Goal: Use online tool/utility: Utilize a website feature to perform a specific function

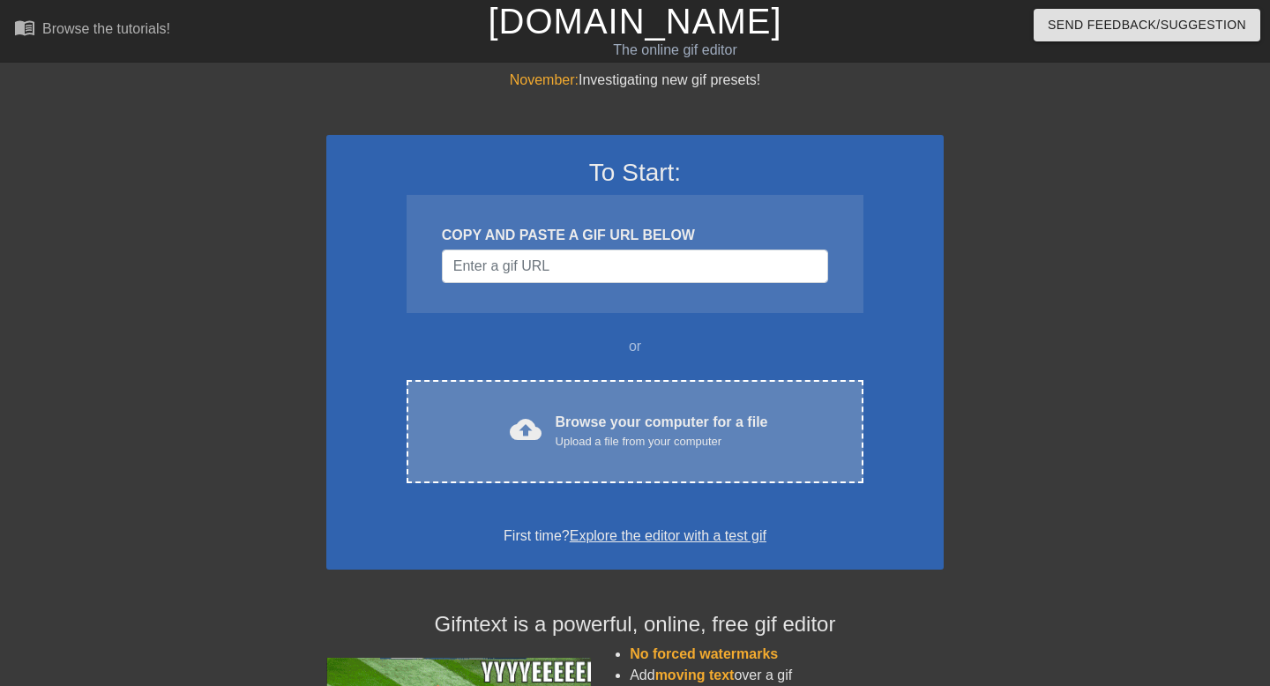
click at [658, 419] on div "Browse your computer for a file Upload a file from your computer" at bounding box center [662, 431] width 213 height 39
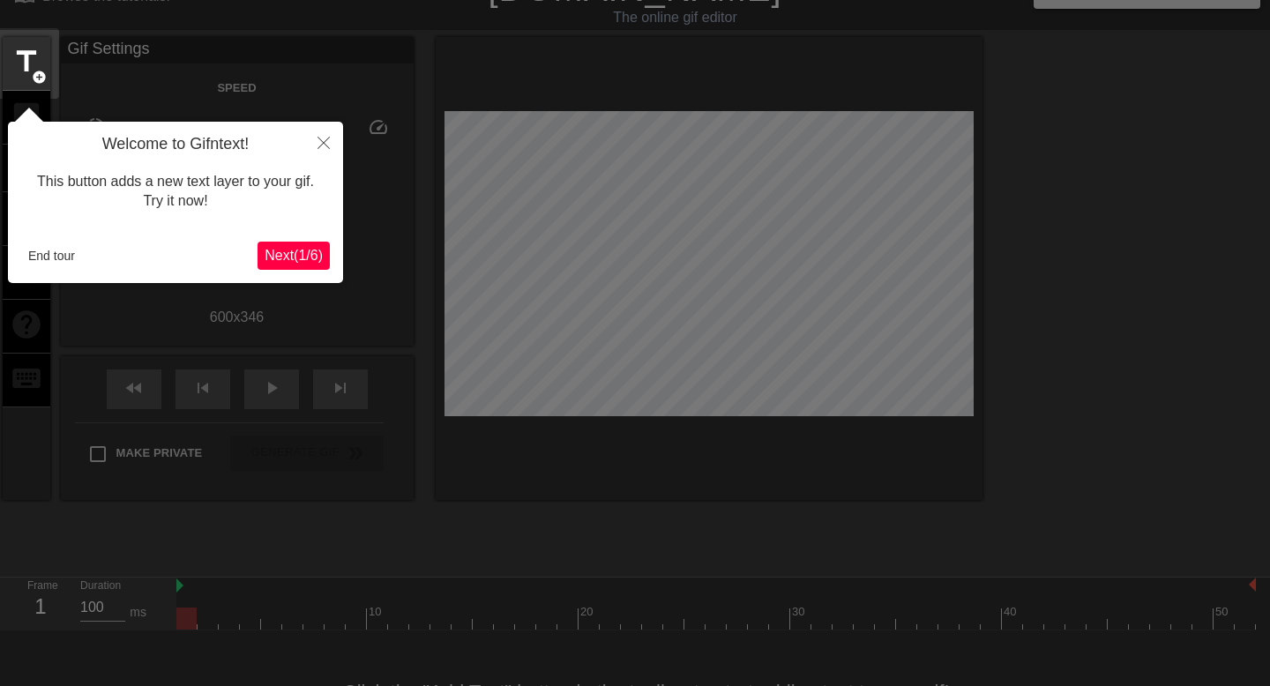
scroll to position [43, 0]
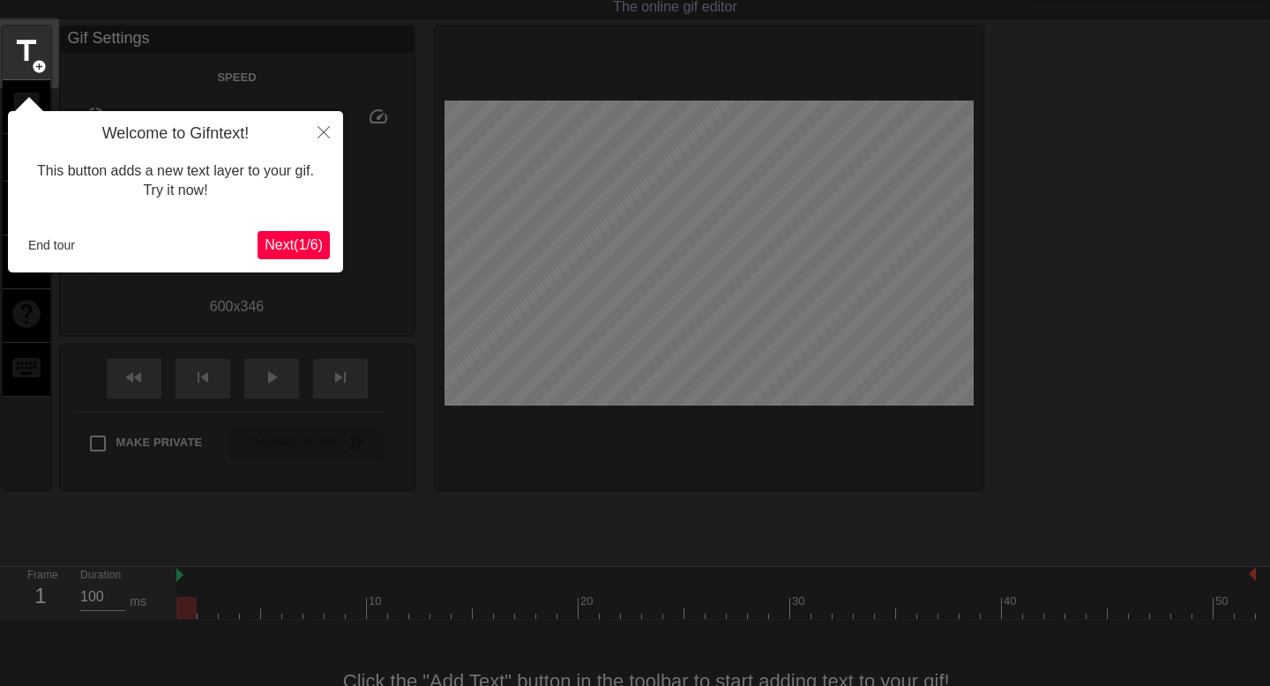
click at [280, 252] on span "Next ( 1 / 6 )" at bounding box center [294, 244] width 58 height 15
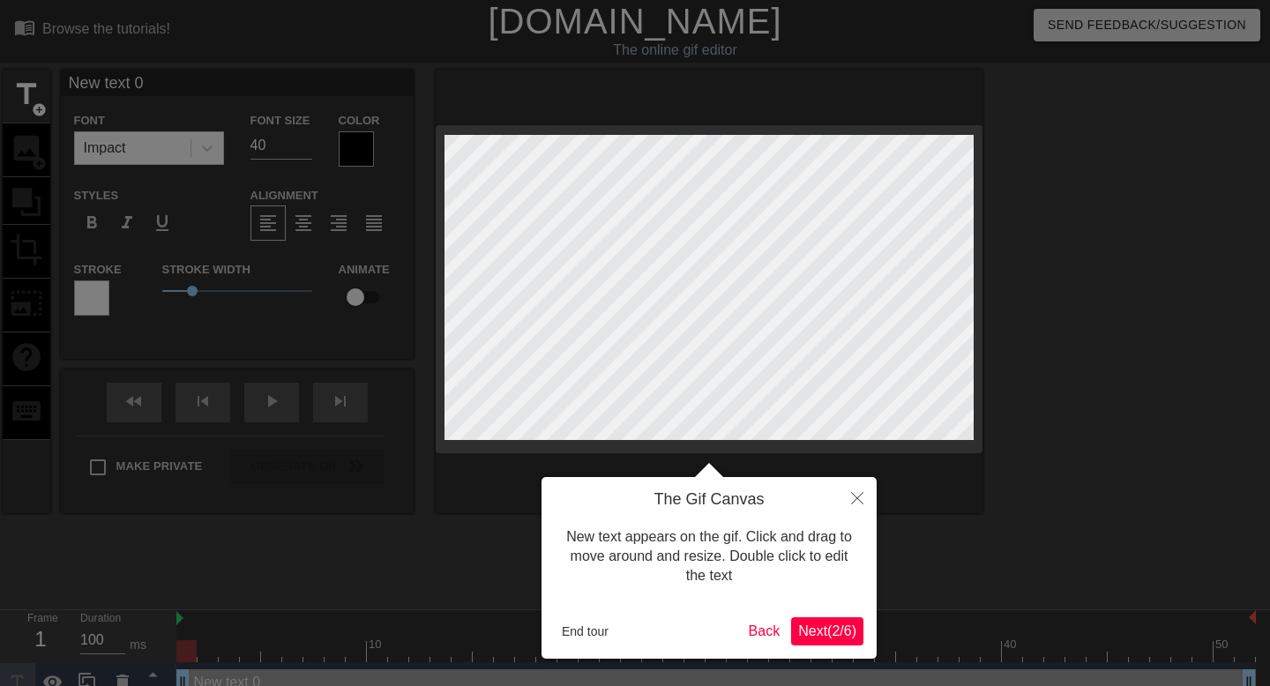
click at [817, 637] on span "Next ( 2 / 6 )" at bounding box center [827, 630] width 58 height 15
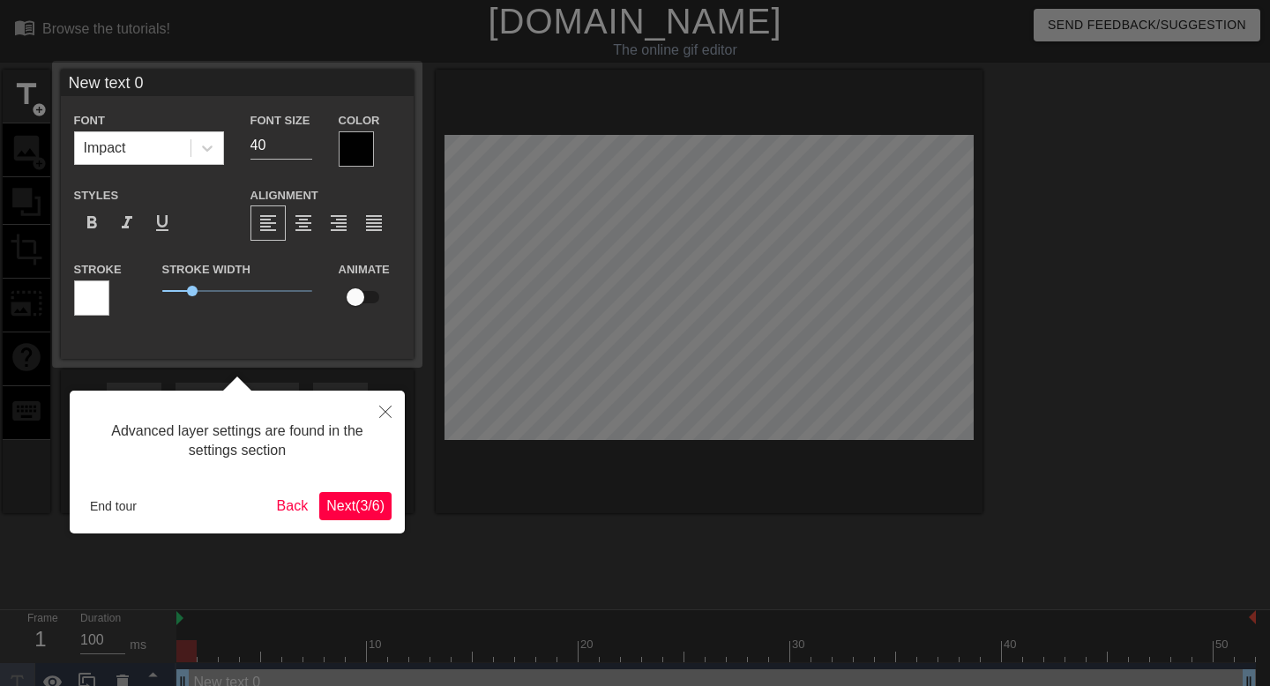
scroll to position [19, 0]
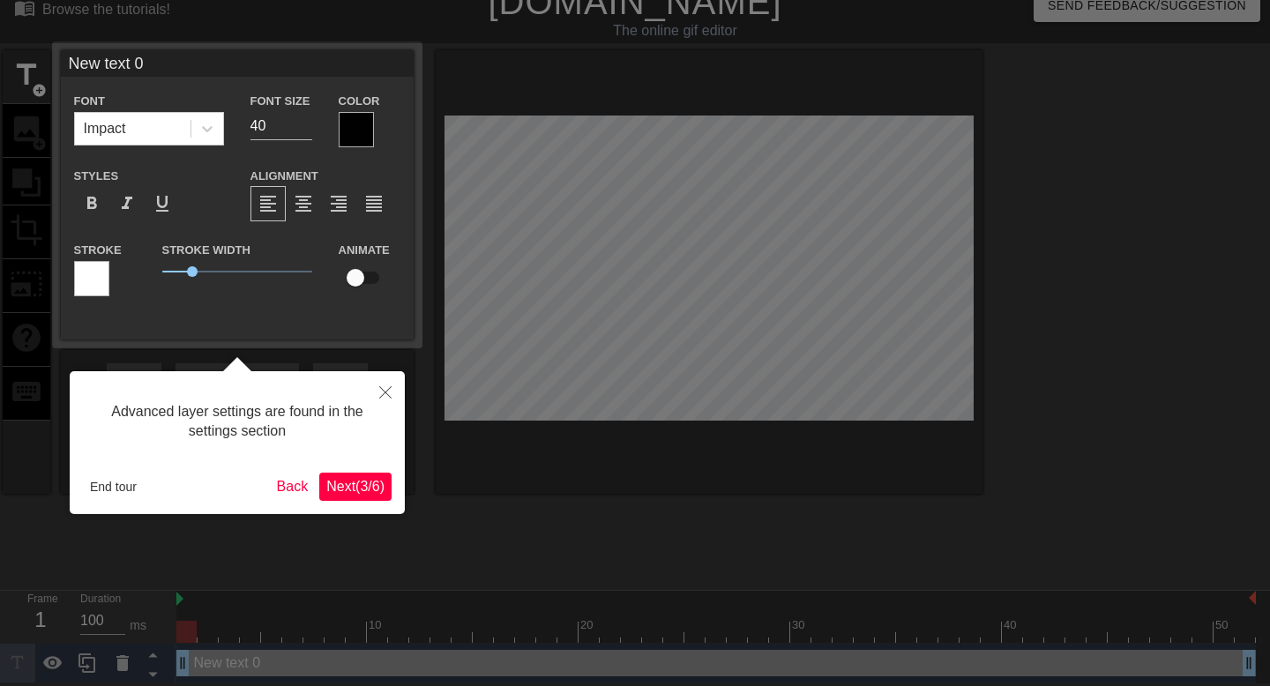
click at [367, 484] on span "Next ( 3 / 6 )" at bounding box center [355, 486] width 58 height 15
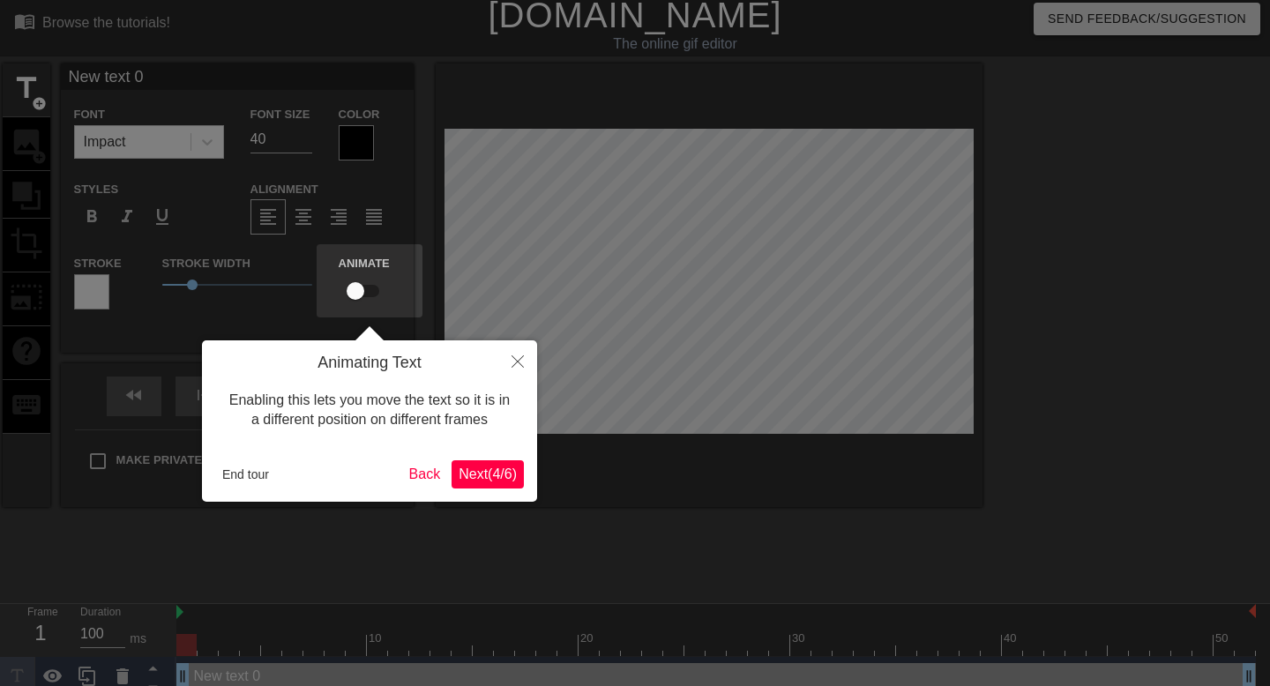
scroll to position [0, 0]
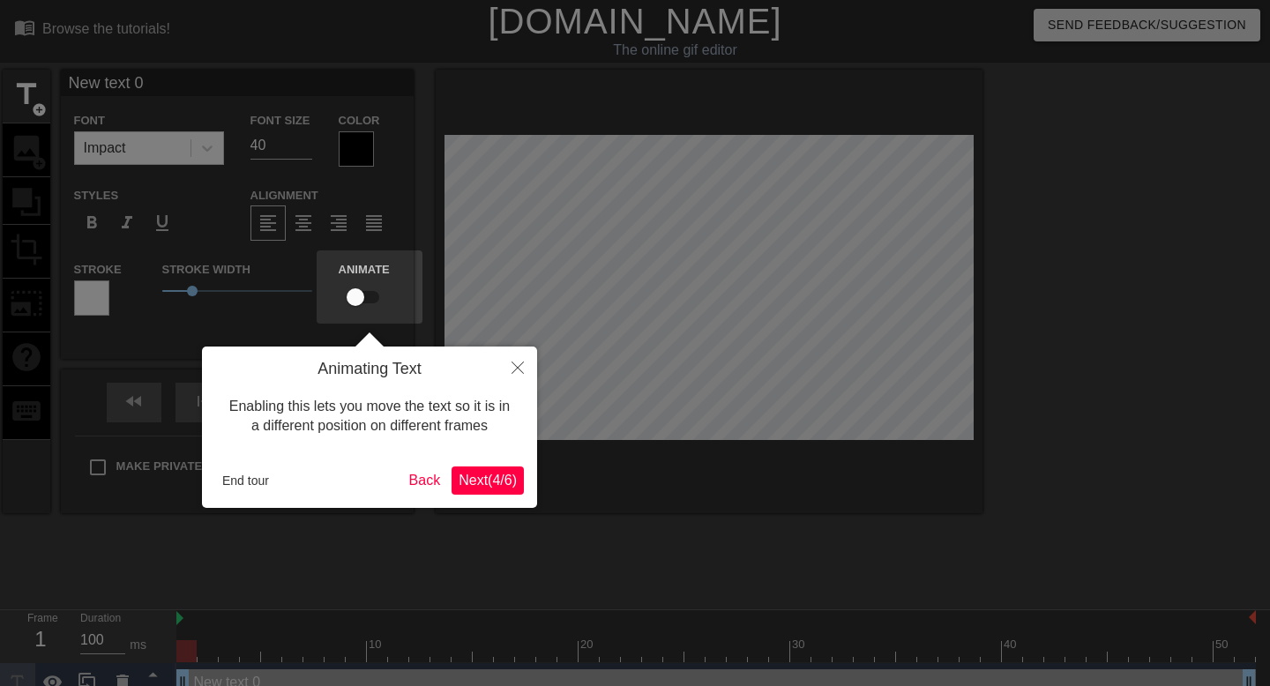
click at [497, 489] on button "Next ( 4 / 6 )" at bounding box center [487, 480] width 72 height 28
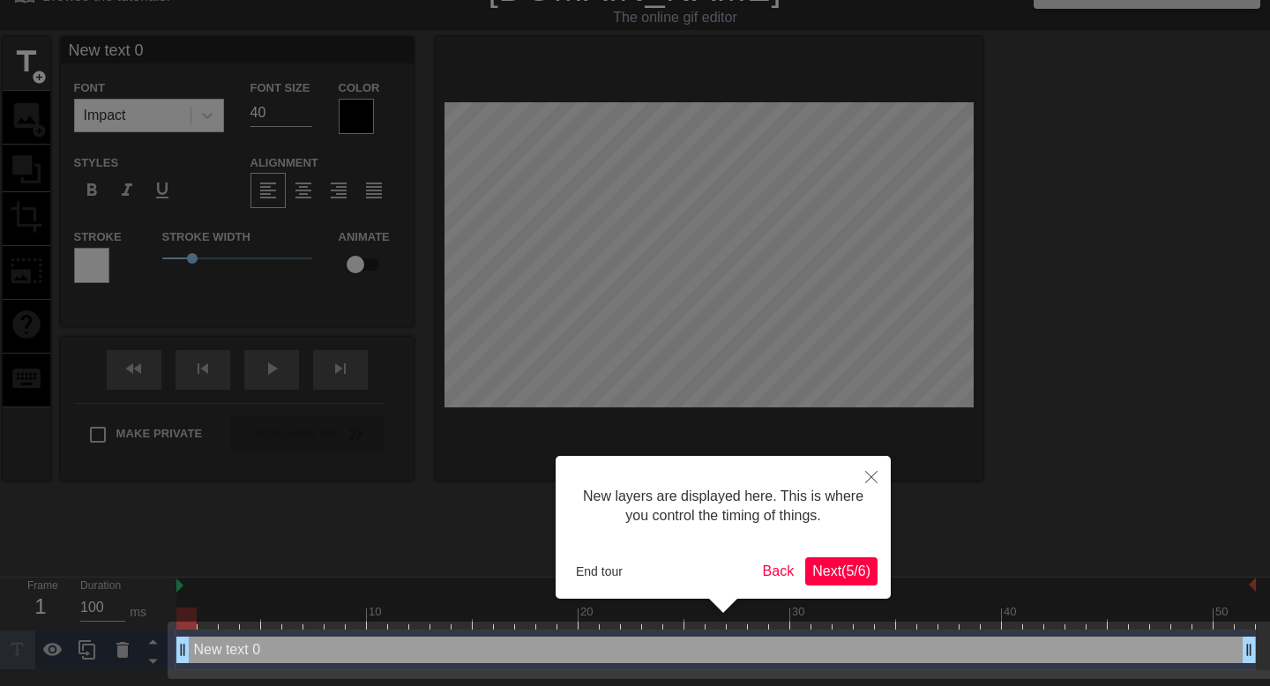
click at [843, 561] on button "Next ( 5 / 6 )" at bounding box center [841, 571] width 72 height 28
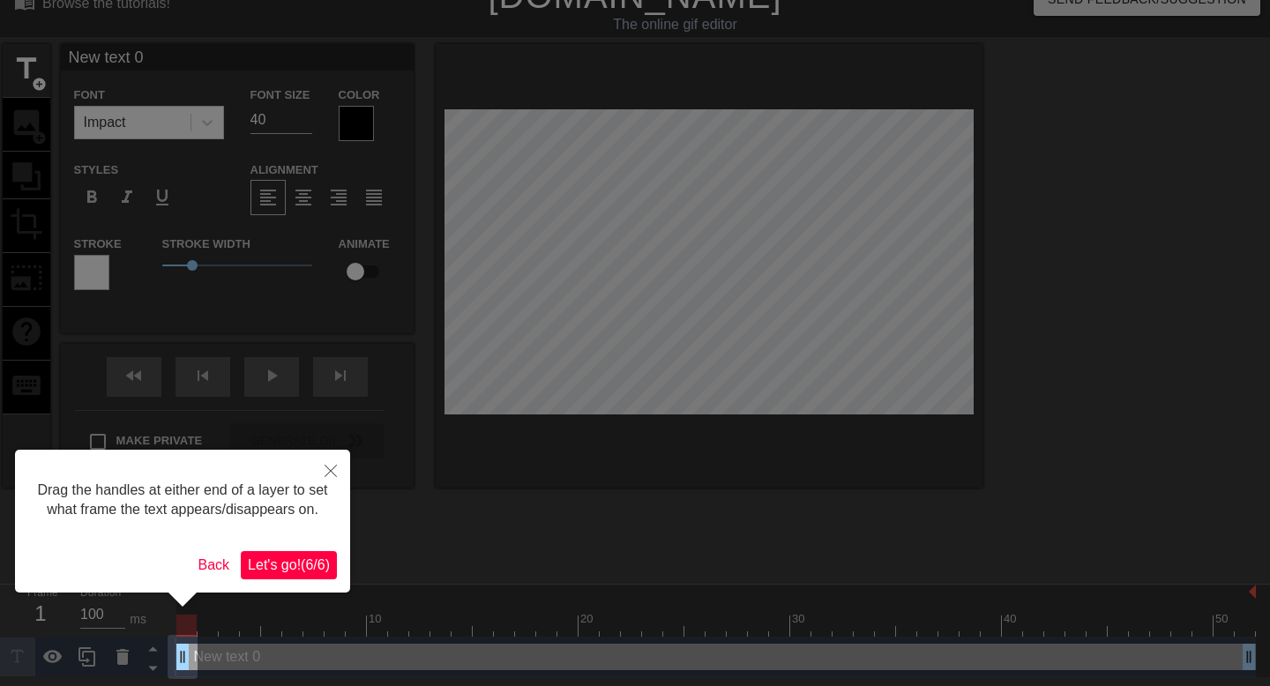
scroll to position [0, 0]
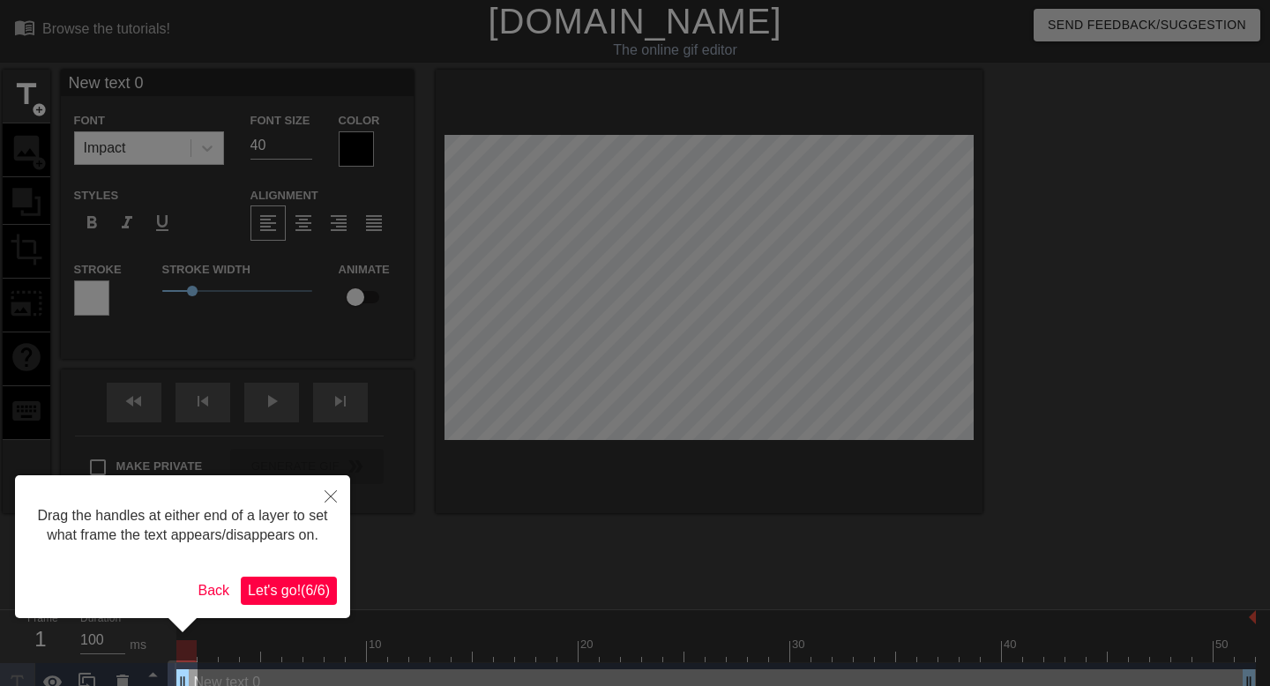
click at [294, 593] on div "Drag the handles at either end of a layer to set what frame the text appears/di…" at bounding box center [182, 546] width 335 height 143
click at [303, 598] on span "Let's go! ( 6 / 6 )" at bounding box center [289, 590] width 82 height 15
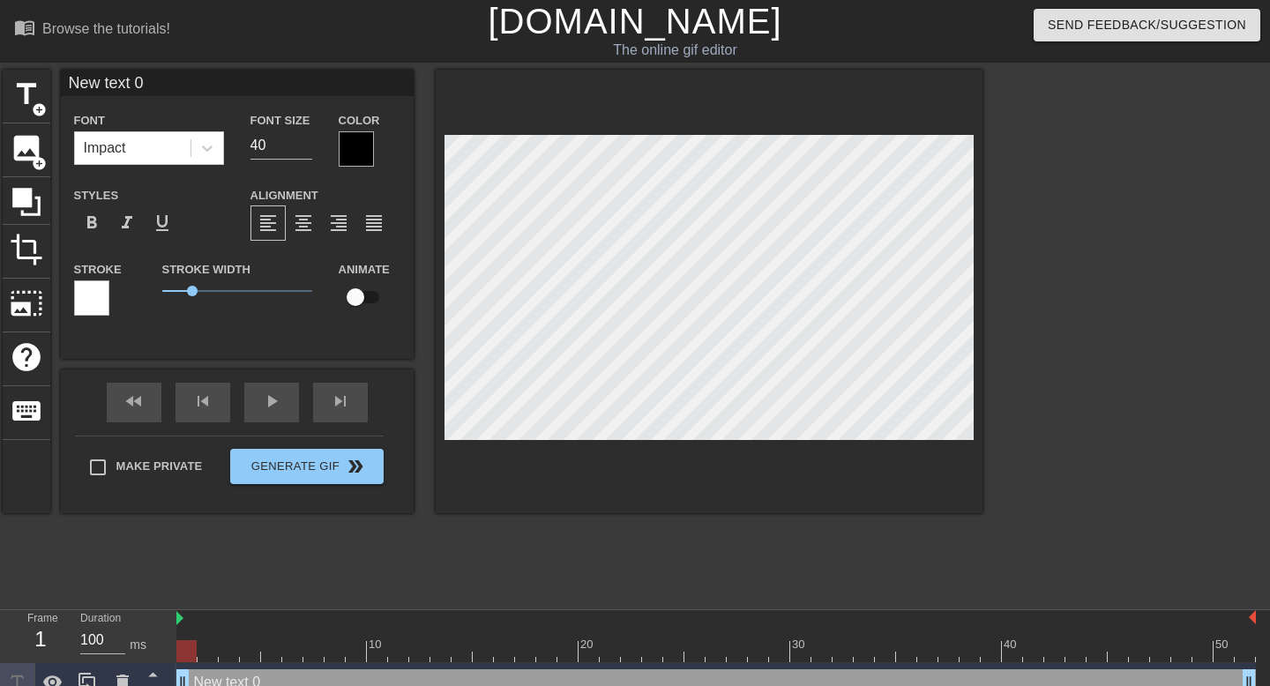
scroll to position [0, 3]
type input "h"
type textarea "he"
type input "her"
type textarea "[PERSON_NAME]"
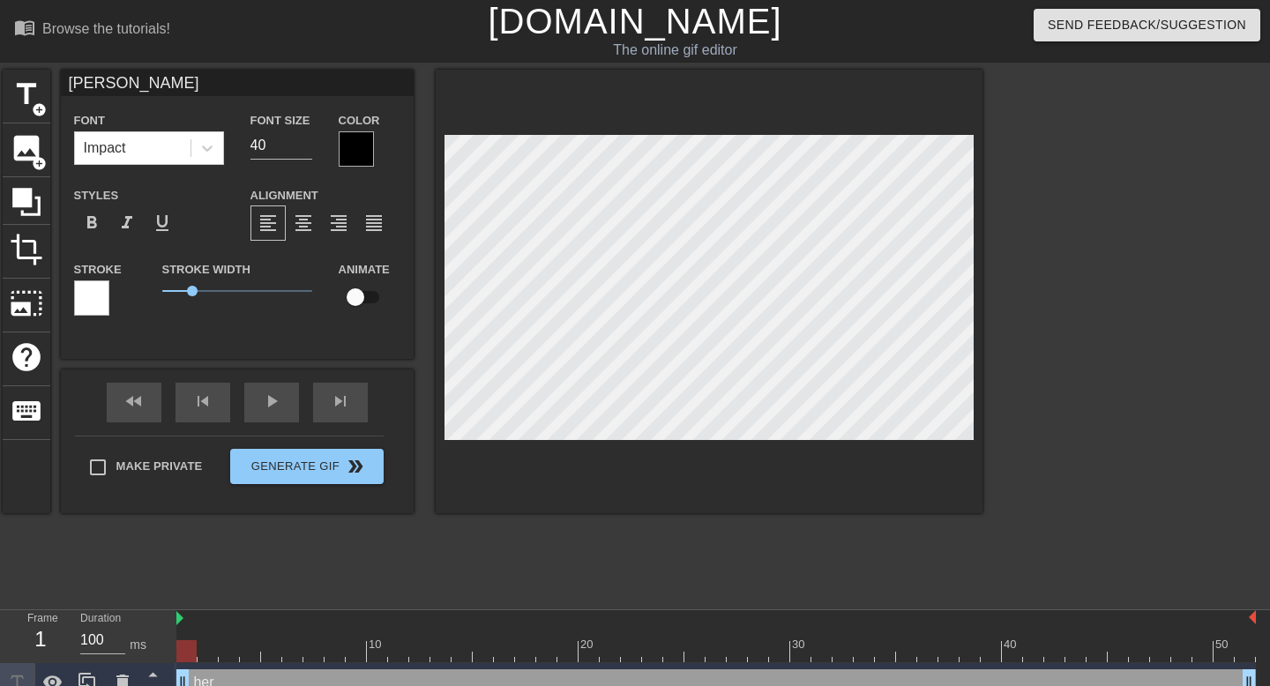
scroll to position [0, 0]
type input "herll"
type textarea "herll"
type input "[PERSON_NAME]"
type textarea "[PERSON_NAME]"
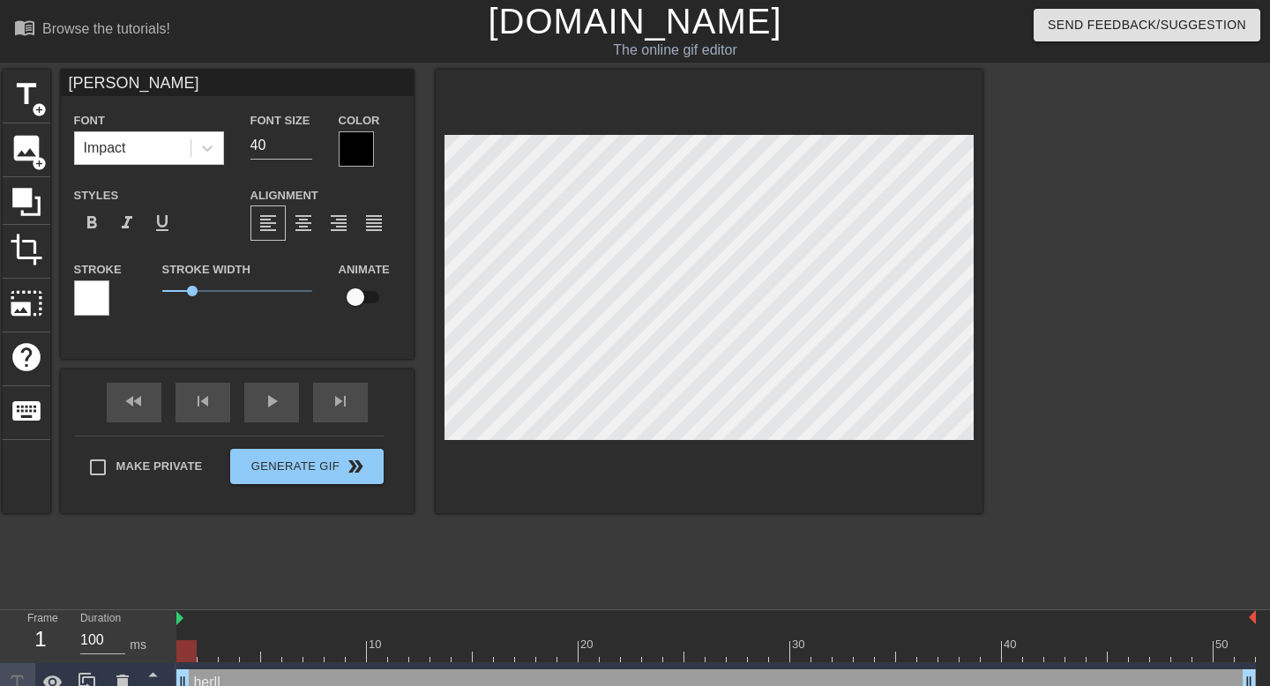
type input "her"
type textarea "her"
type input "he"
type textarea "he"
type input "hel"
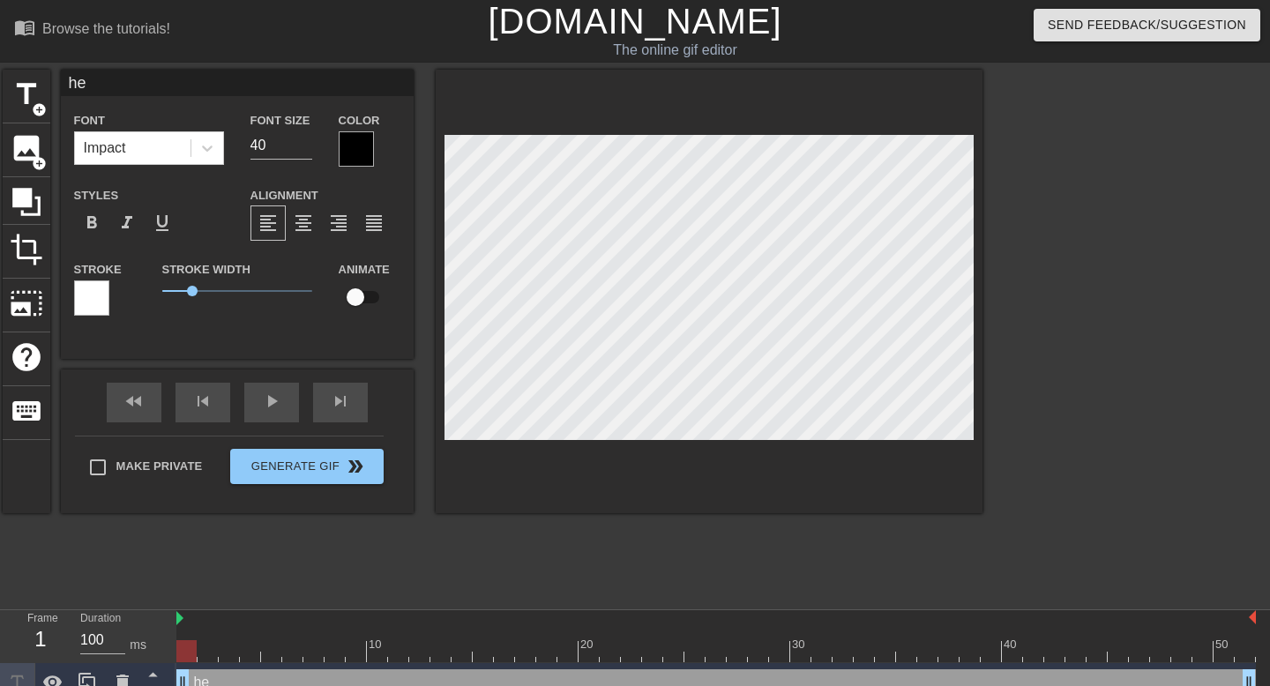
type textarea "hel"
type input "hell"
type textarea "hell"
type input "hello"
type textarea "hello"
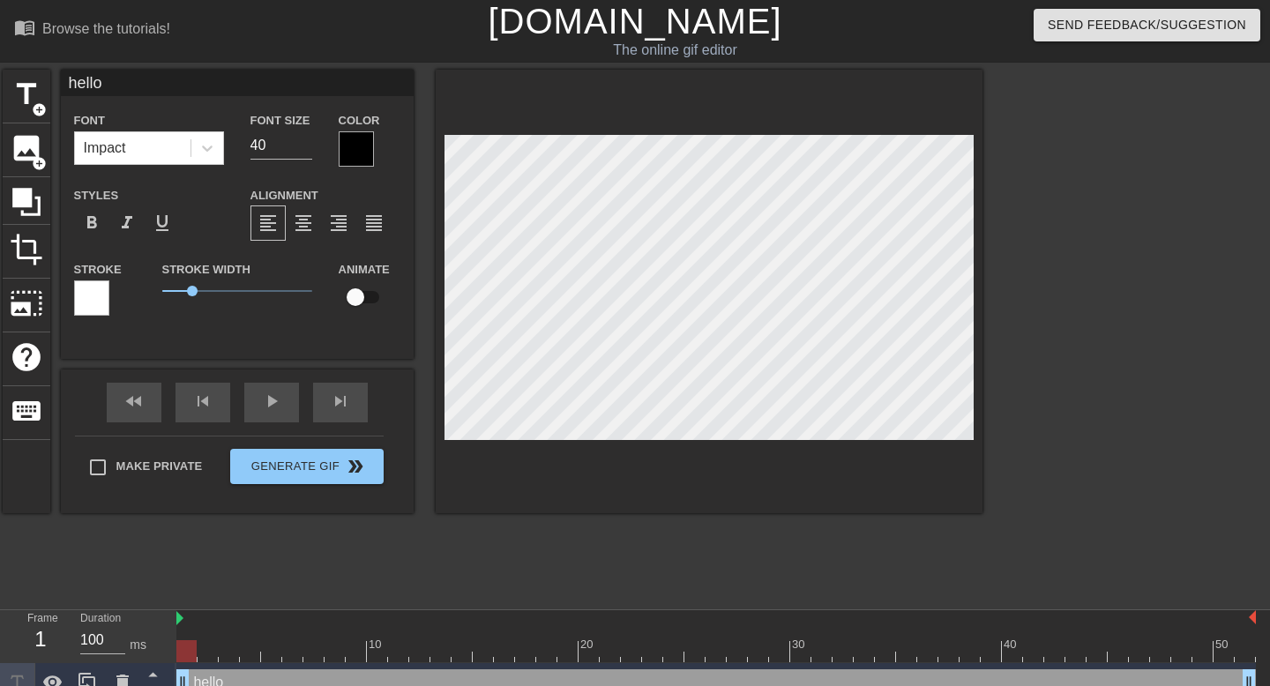
type input "hello"
type textarea "hello m"
type input "hello my"
type textarea "hello my"
type input "hello my"
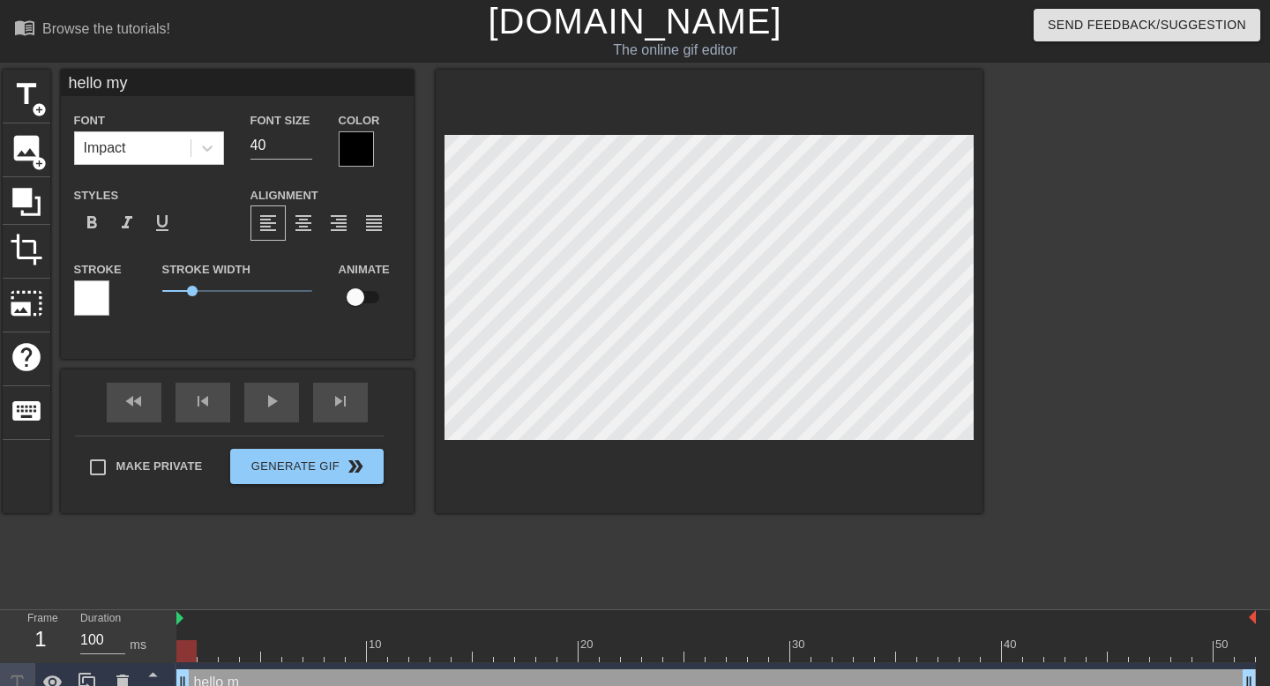
type textarea "hello my"
type input "hello my n"
type textarea "hello my n"
type input "hello my na"
type textarea "hello my na"
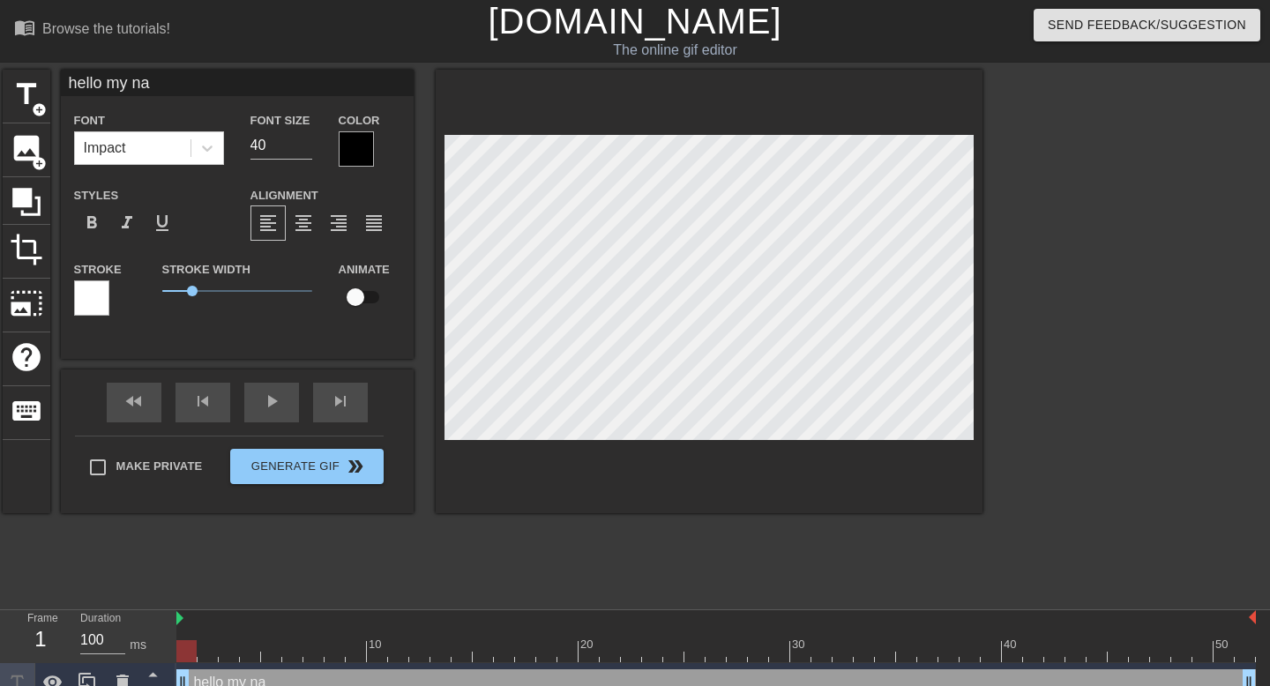
type input "hello my nam"
type textarea "hello my nam"
type input "hello my nam"
type textarea "hello my nam"
type input "hello my nam i"
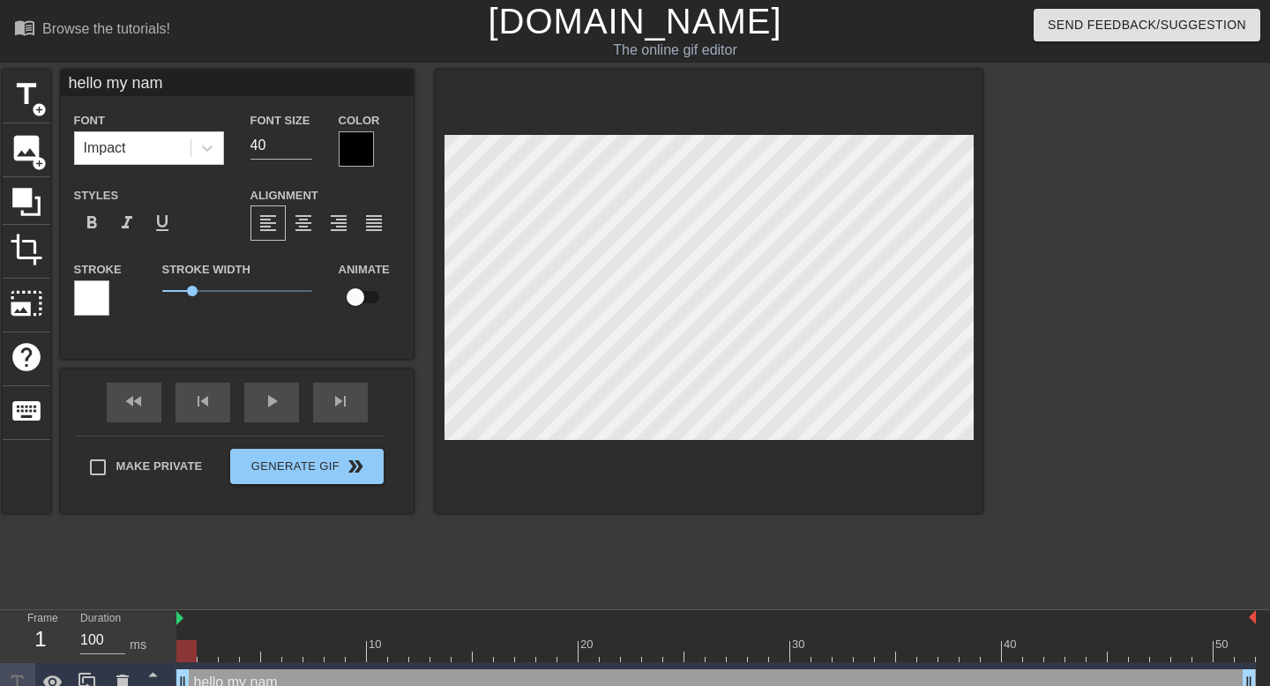
type textarea "hello my nam i"
type input "hello my nam is"
type textarea "hello my nam is"
type input "hello my nam is"
type textarea "hello my nam is"
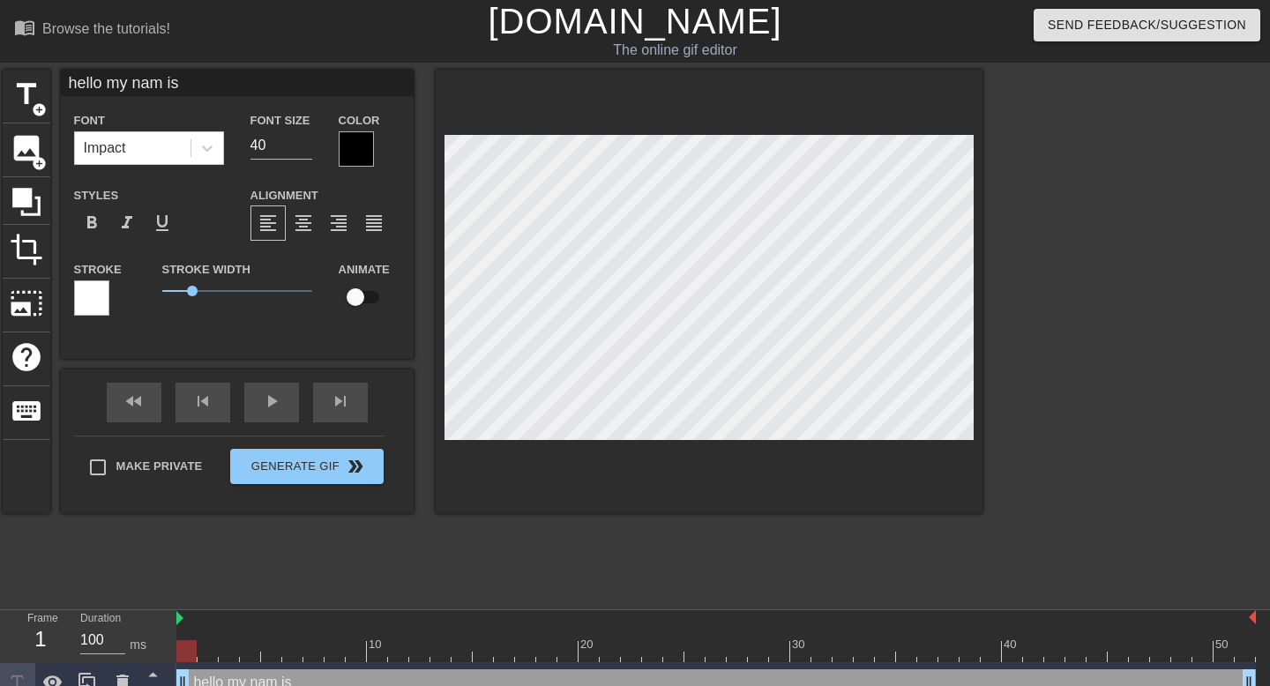
type input "hello my nam is m"
type textarea "hello my nam is m"
type input "hello my nam is ma"
type textarea "hello my nam is ma"
type input "hello my nam is mas"
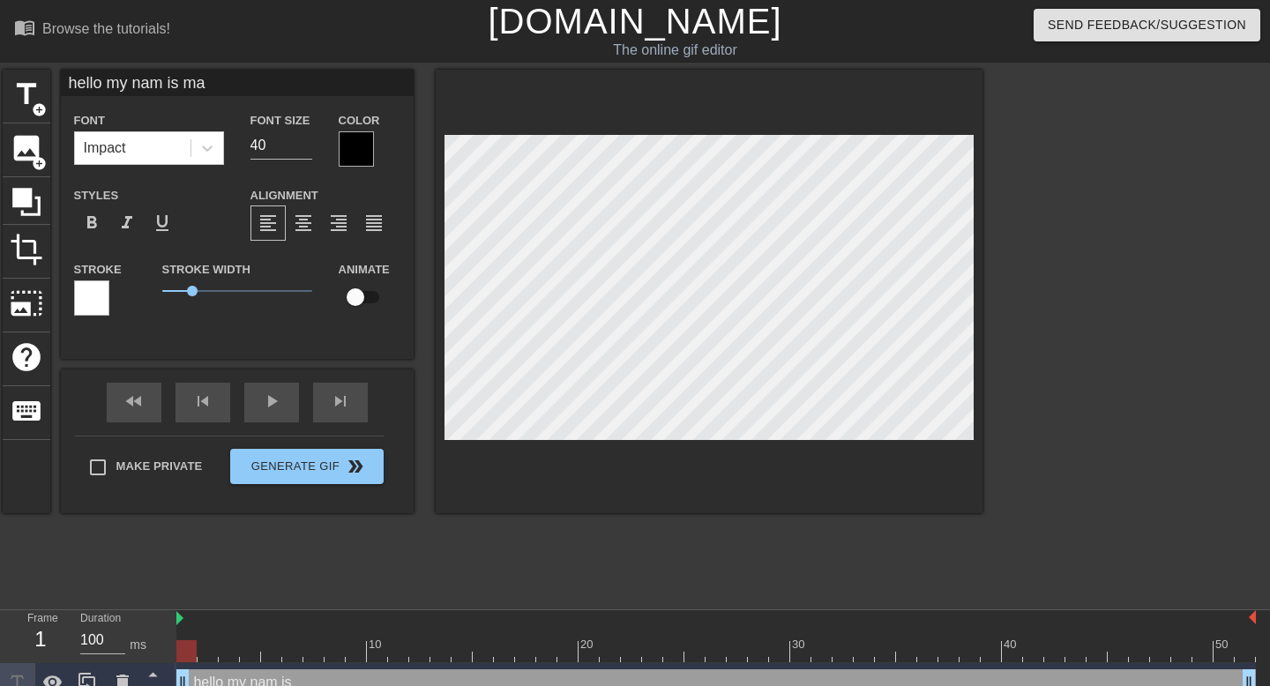
type textarea "hello my nam is mas"
type input "hello my nam is [PERSON_NAME]"
type textarea "hello my nam is [PERSON_NAME]"
type input "hello my nam is [PERSON_NAME]"
type textarea "hello my nam is [PERSON_NAME]"
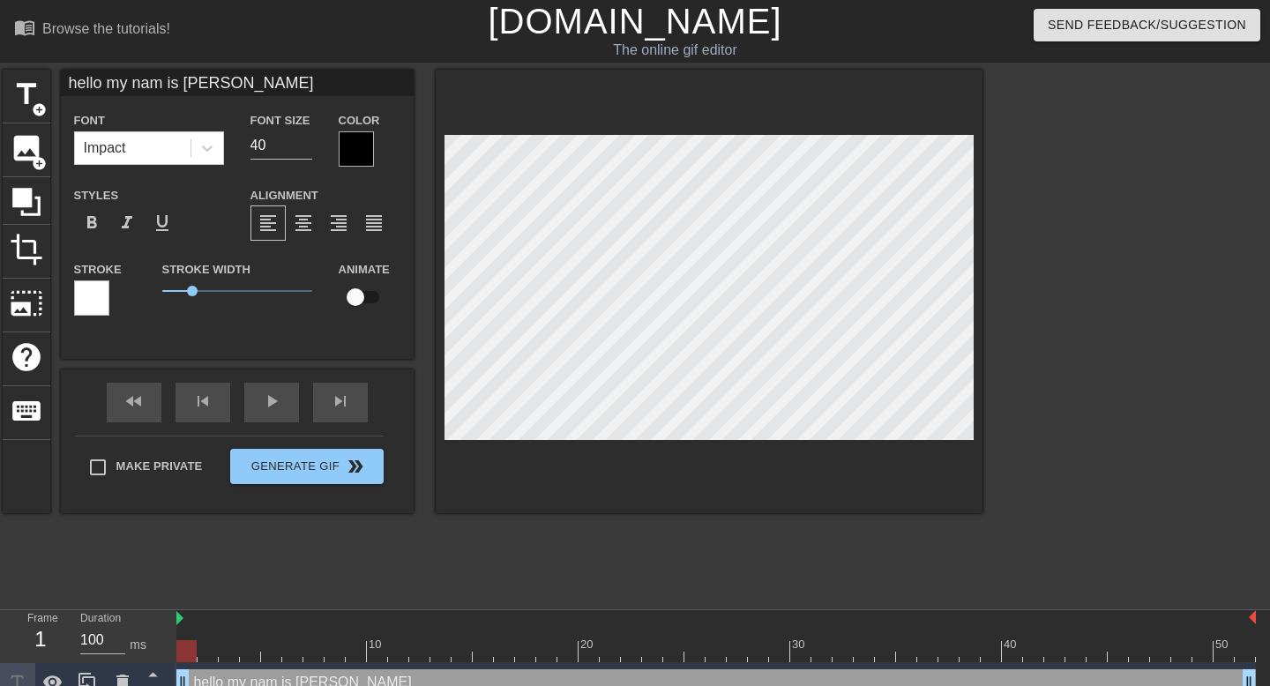
type input "hello my nam is [PERSON_NAME]"
type textarea "hello my nam is [PERSON_NAME]"
type input "hello my nam is [PERSON_NAME]"
type textarea "hello my nam is [PERSON_NAME]"
type input "hello my nam is [PERSON_NAME]"
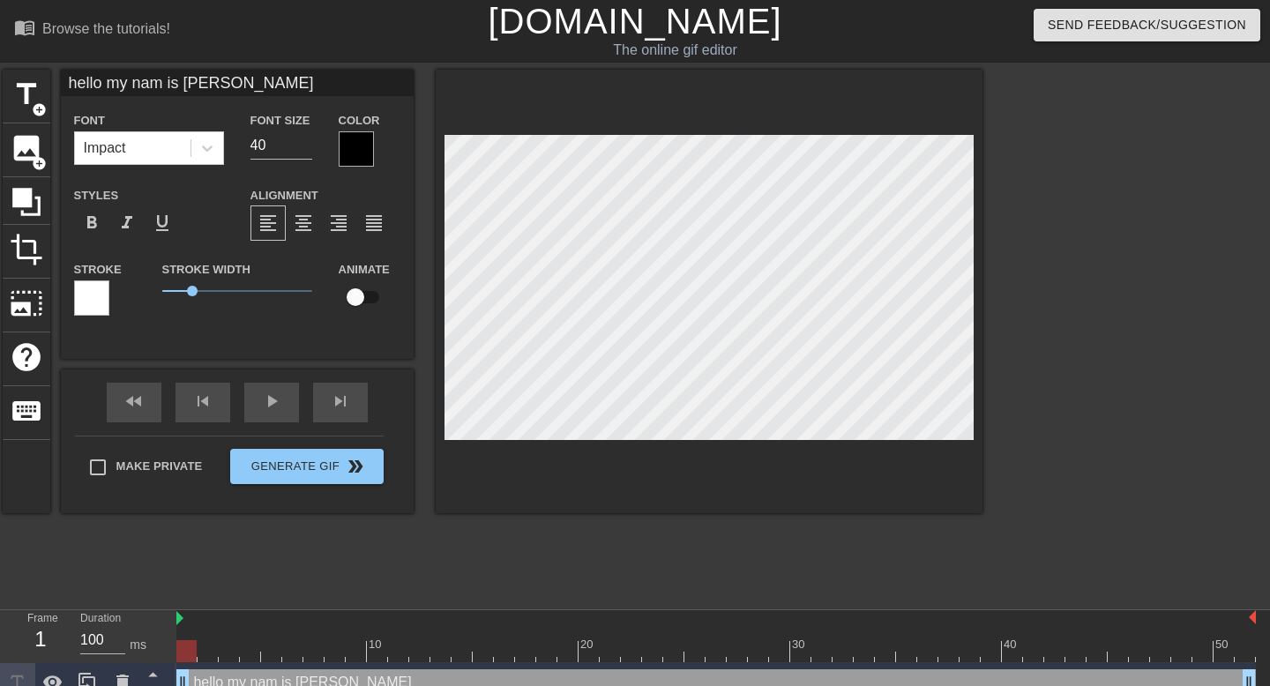
type textarea "hello my nam is [PERSON_NAME]"
type input "hello my nam is [PERSON_NAME]"
type textarea "hello my nam is [PERSON_NAME]"
type input "hello my nam is [PERSON_NAME]"
type textarea "hello my nam is [PERSON_NAME]"
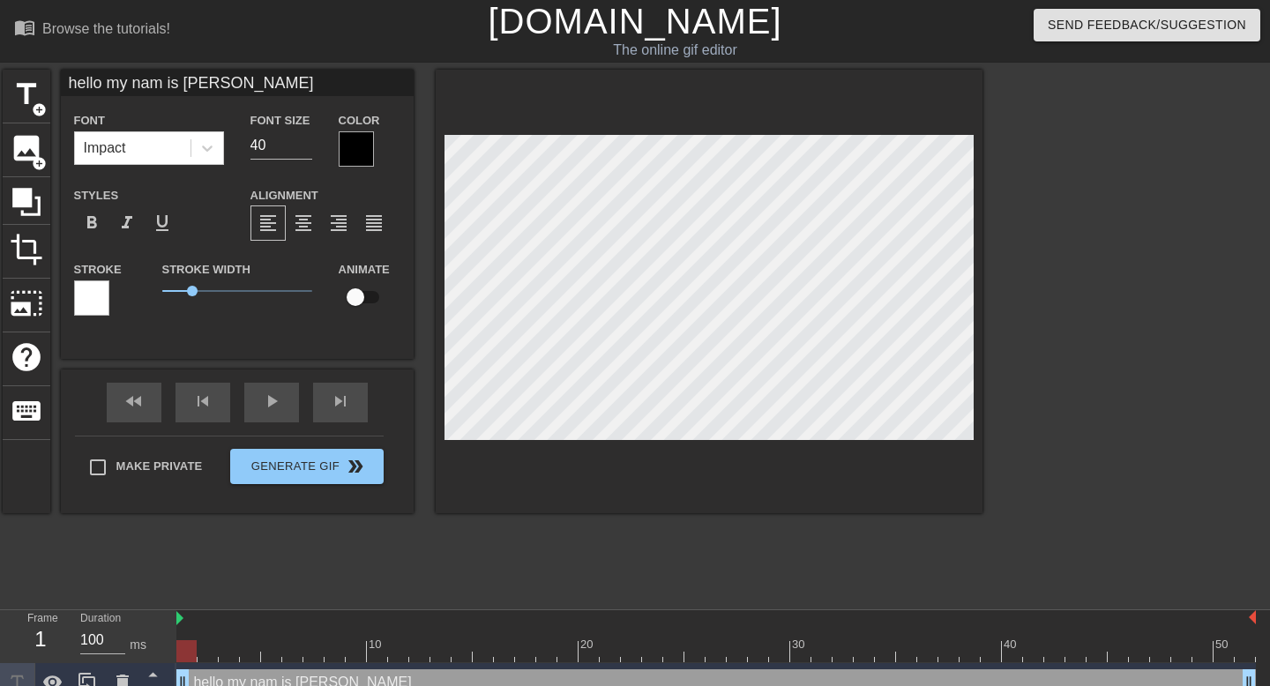
type input "hello my nam is [PERSON_NAME]"
type textarea "hello my nam is [PERSON_NAME]"
type input "hello my nam is [PERSON_NAME]"
type textarea "hello my nam is [PERSON_NAME]"
type input "hello my nam is [PERSON_NAME] a"
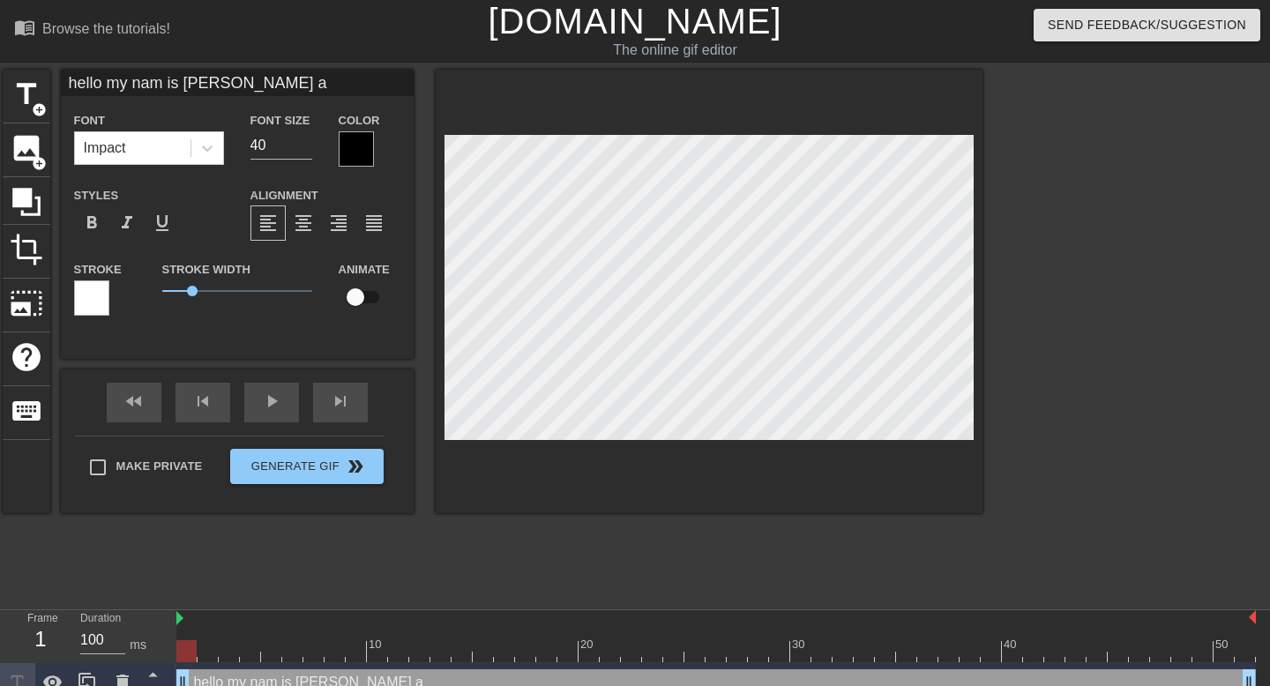
type textarea "hello my nam is [PERSON_NAME] an"
type input "hello my nam is [PERSON_NAME] and"
type textarea "hello my nam is [PERSON_NAME] and"
type input "hello my nam is [PERSON_NAME] and"
type textarea "hello my nam is [PERSON_NAME] and"
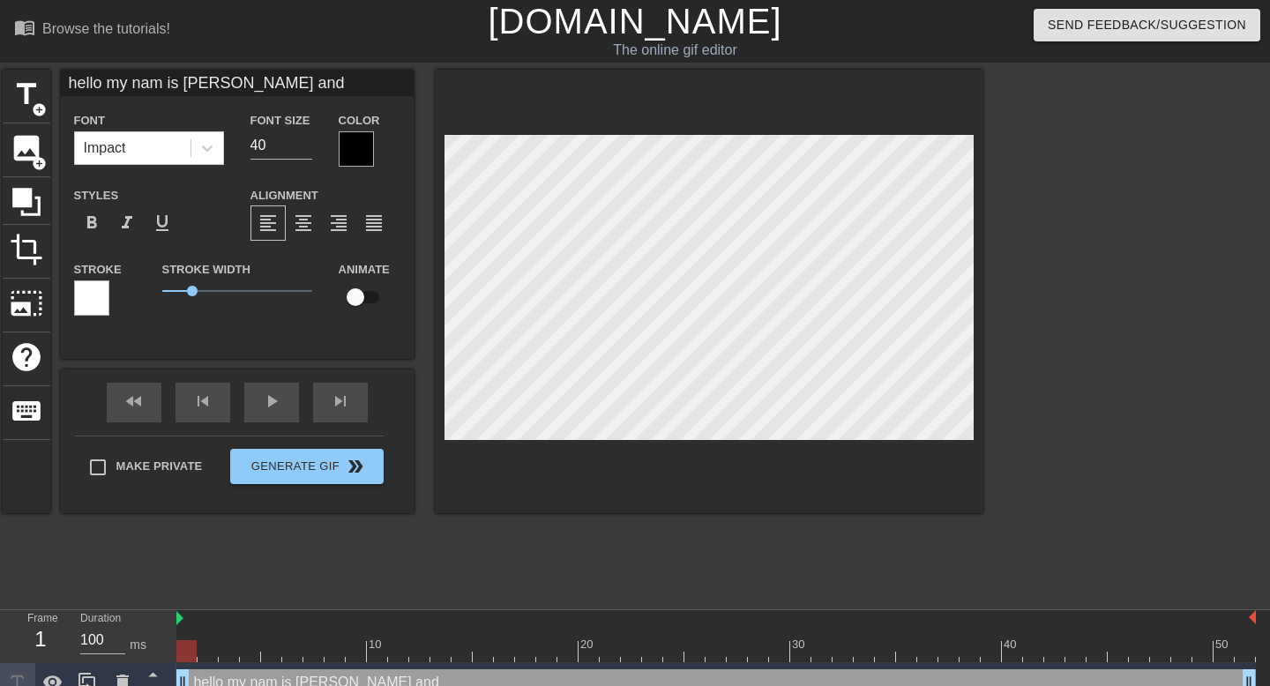
type input "hello my nam is [PERSON_NAME] and i"
type textarea "hello my nam is [PERSON_NAME] and i"
type input "hello my nam is [PERSON_NAME] and i"
type textarea "hello my nam is [PERSON_NAME] and i"
type input "hello my nam is [PERSON_NAME] and i l"
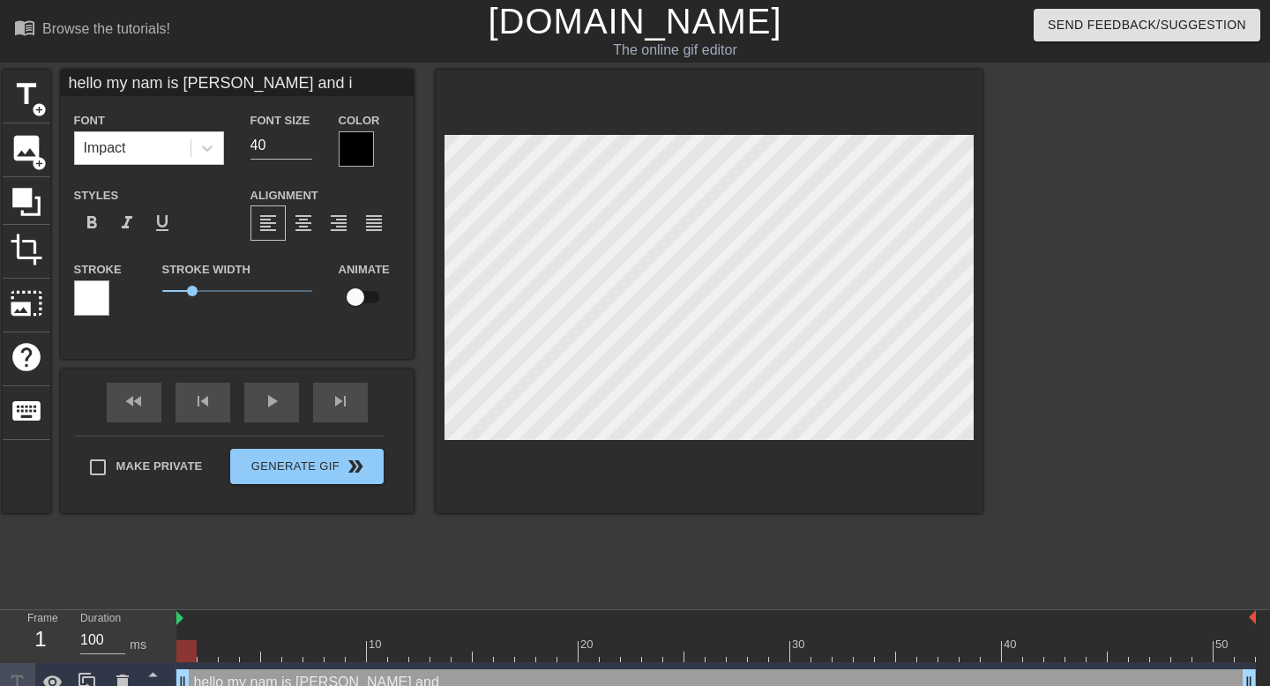
type textarea "hello my nam is [PERSON_NAME] and i l"
type input "hello my nam is [PERSON_NAME] and i lo"
type textarea "hello my nam is [PERSON_NAME] and i lo"
type input "hello my nam is [PERSON_NAME] and i lov"
type textarea "hello my nam is [PERSON_NAME] and i lov"
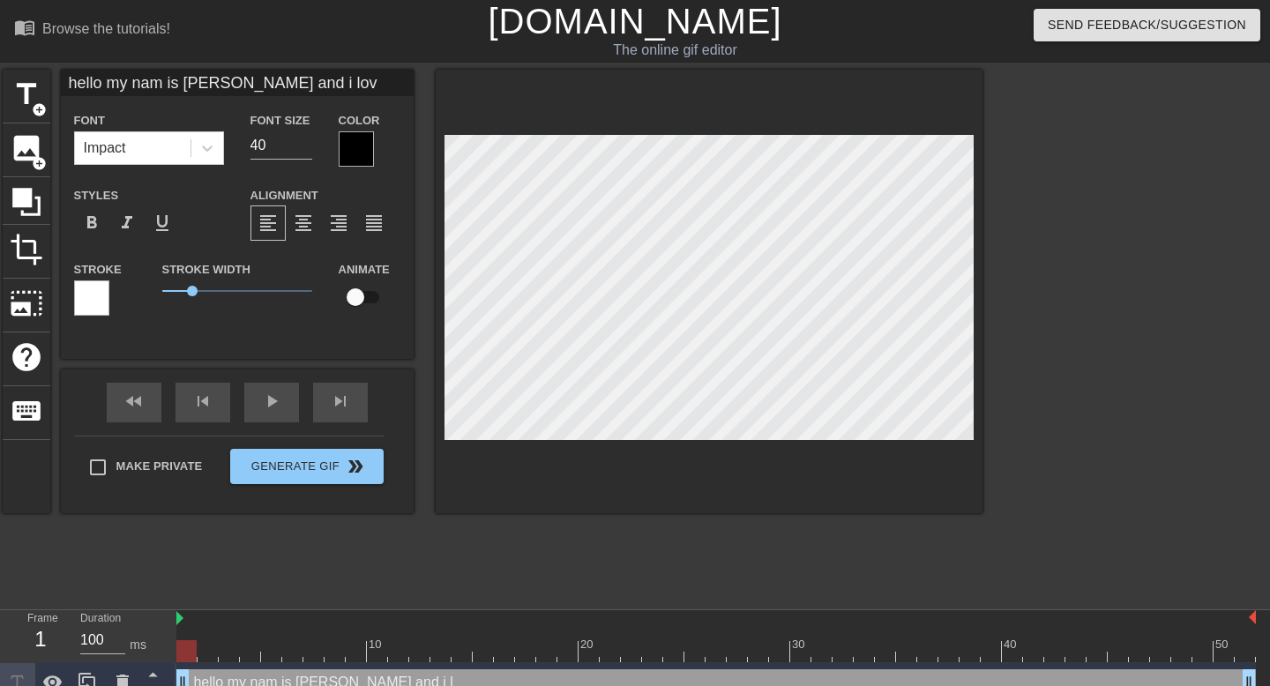
type input "hello my nam is [PERSON_NAME] and i love"
type textarea "hello my nam is [PERSON_NAME] and i love"
type input "hello my nam is [PERSON_NAME] and i love"
type textarea "hello my nam is [PERSON_NAME] and i love"
type input "hello my nam is [PERSON_NAME] and i love y"
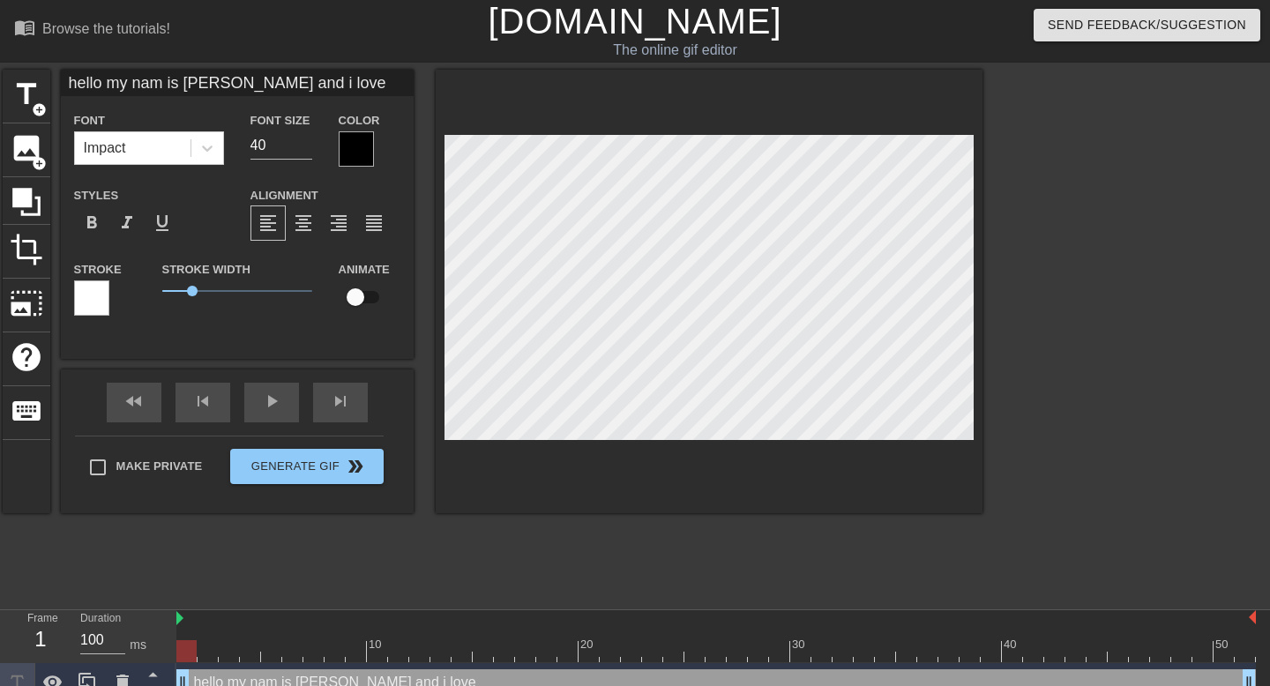
type textarea "hello my nam is [PERSON_NAME] and i love y"
type input "hello my nam is [PERSON_NAME] and i love yo"
type textarea "hello my nam is [PERSON_NAME] and i love you"
type input "hello my nam is [PERSON_NAME] and i love you"
type textarea "hello my nam is [PERSON_NAME] and i love you"
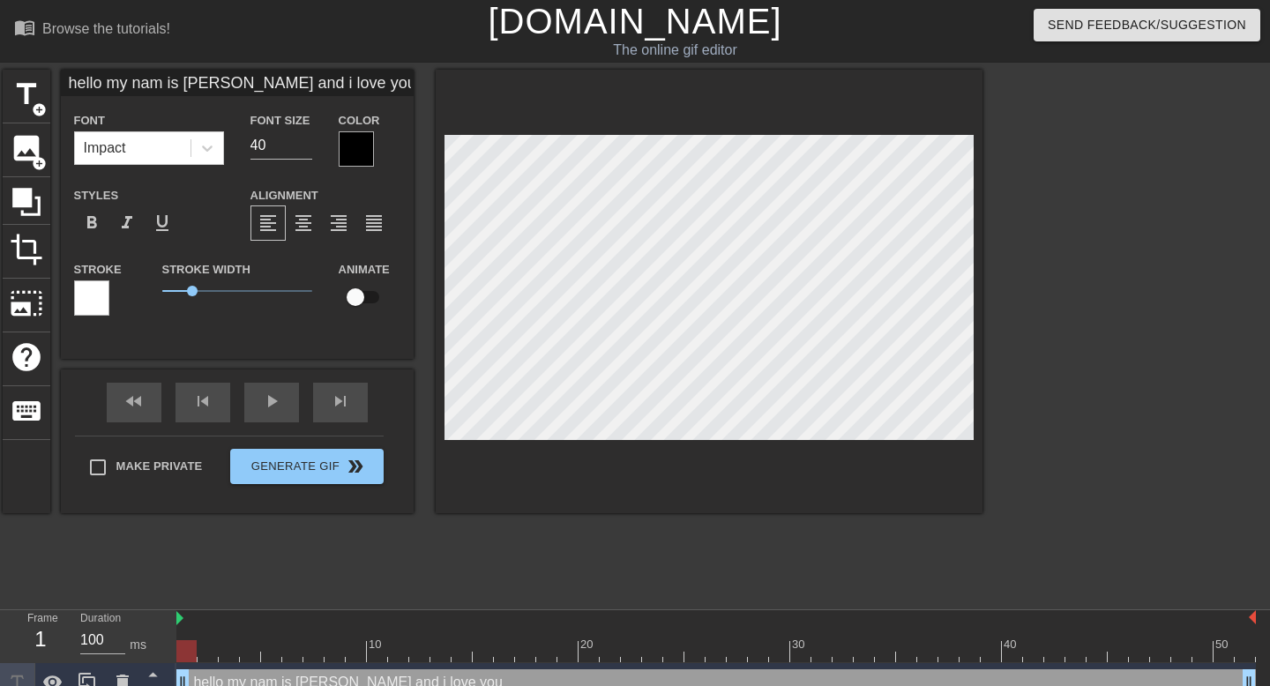
scroll to position [0, 11]
click at [278, 147] on input "40" at bounding box center [281, 145] width 62 height 28
type input "4"
type input "2"
type input "30"
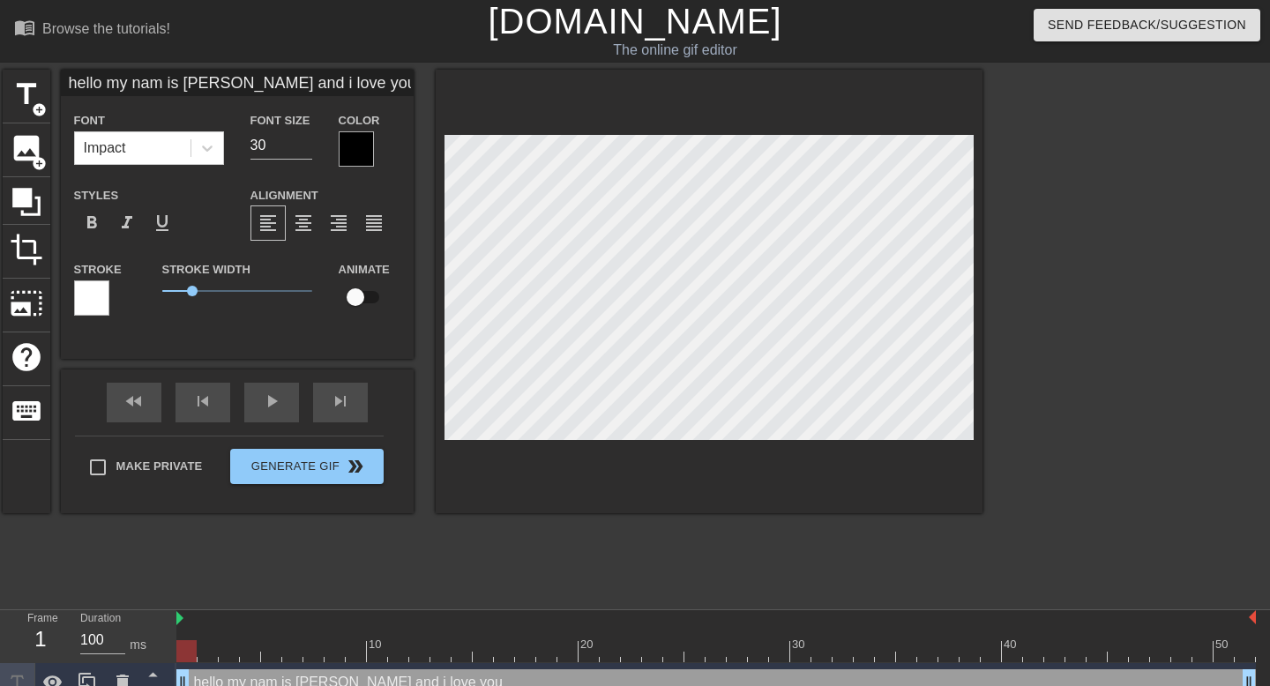
type input "hello my nam is [PERSON_NAME] and i love you"
type textarea "hello my nam is [PERSON_NAME] and i love you"
paste textarea "💖"
type input "hello my nam is [PERSON_NAME] and i love you 💖"
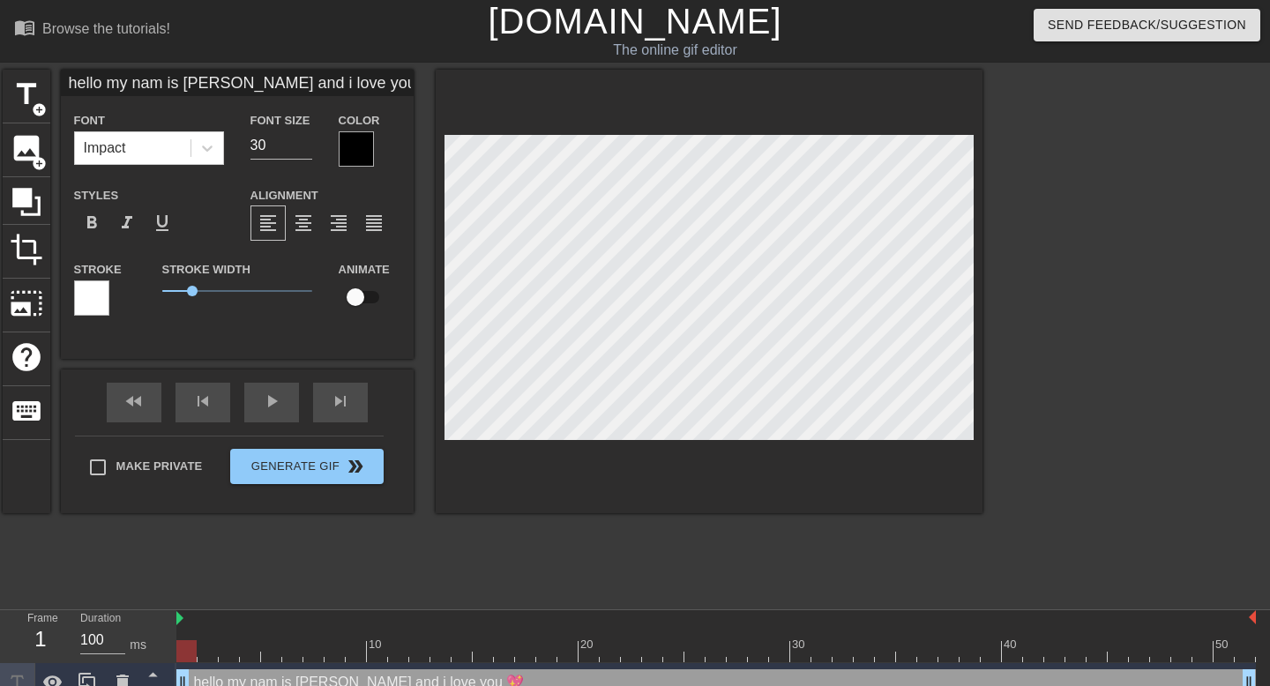
type textarea "hello my nam is [PERSON_NAME] and i love you 💖"
click at [202, 116] on div "Font Impact" at bounding box center [149, 137] width 150 height 56
click at [202, 131] on div "Impact" at bounding box center [149, 148] width 150 height 34
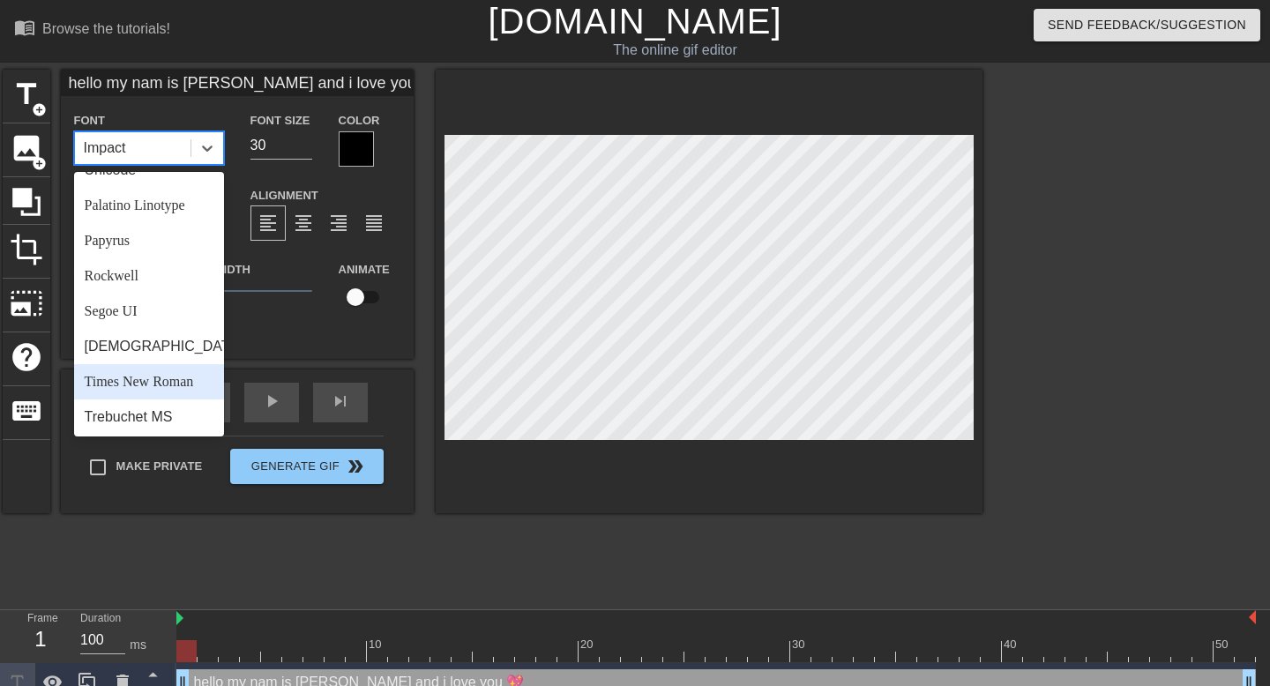
scroll to position [610, 0]
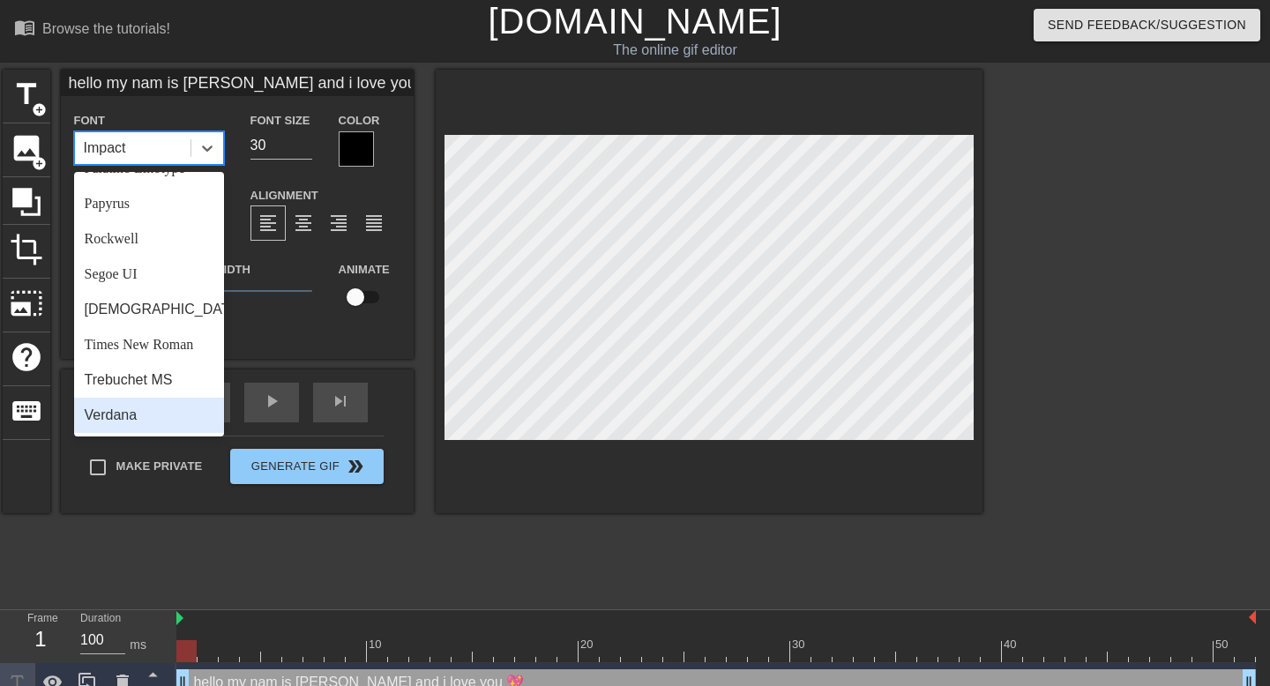
click at [144, 420] on div "Verdana" at bounding box center [149, 415] width 150 height 35
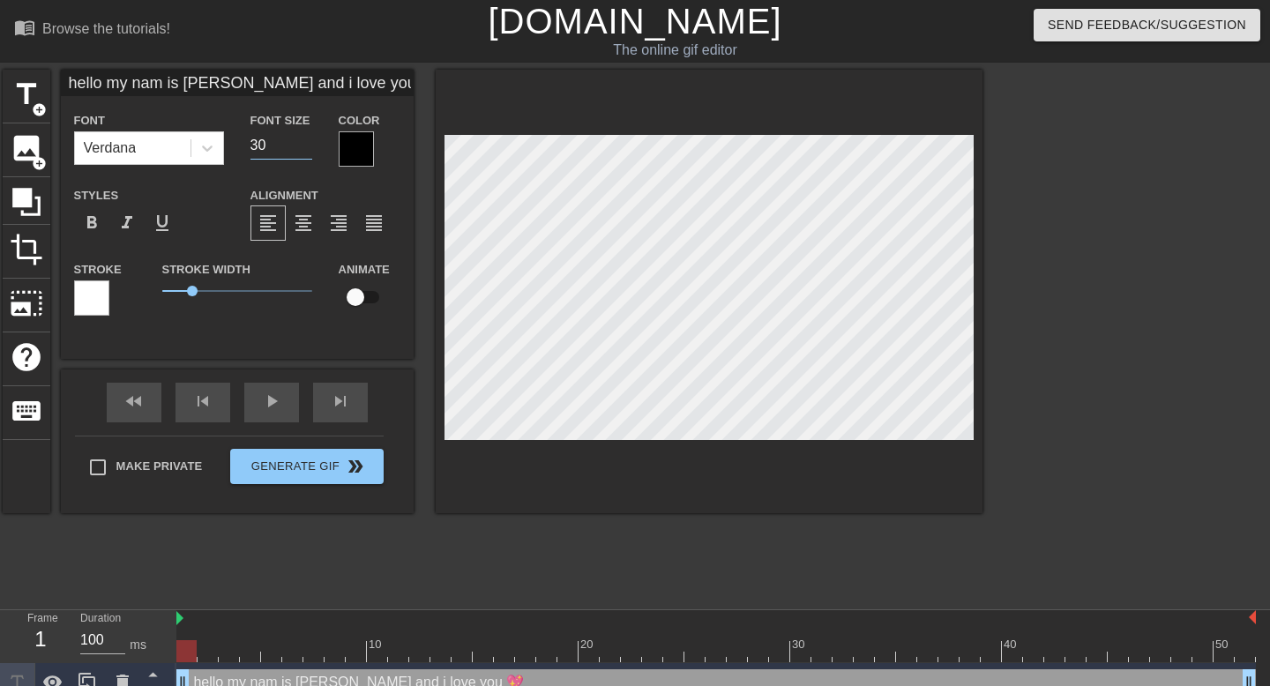
click at [270, 151] on input "30" at bounding box center [281, 145] width 62 height 28
type input "3"
type input "20"
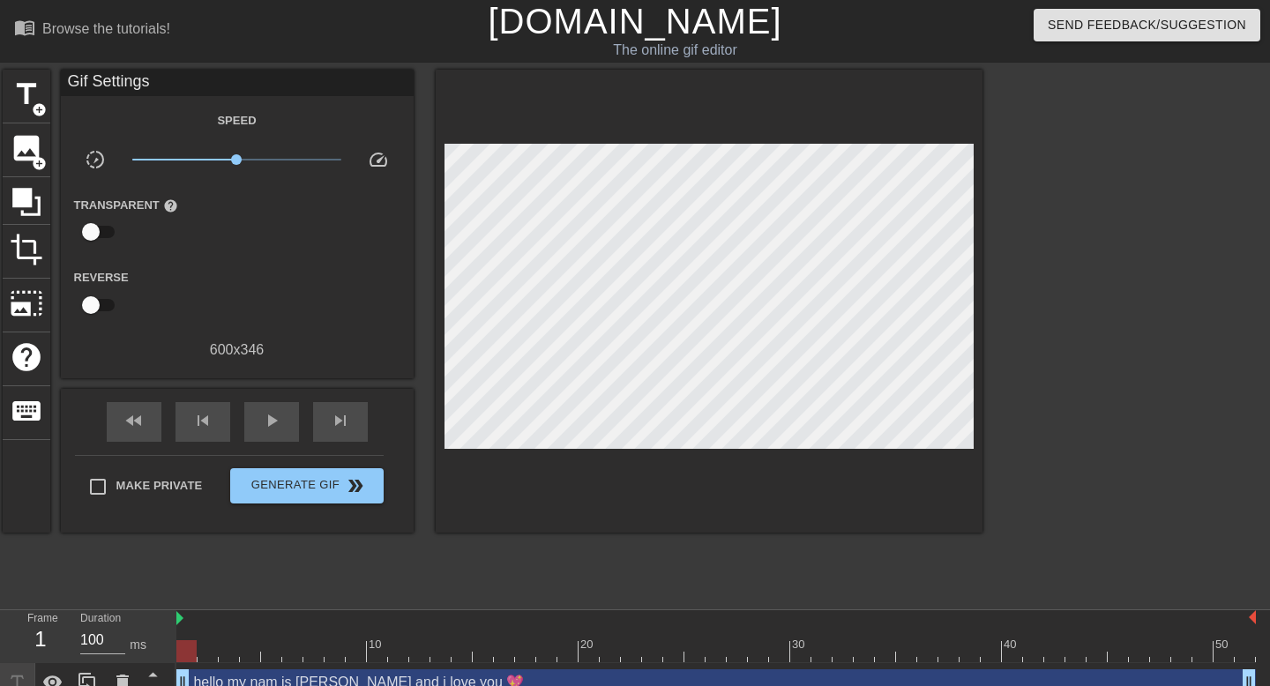
click at [1032, 341] on div at bounding box center [1135, 334] width 265 height 529
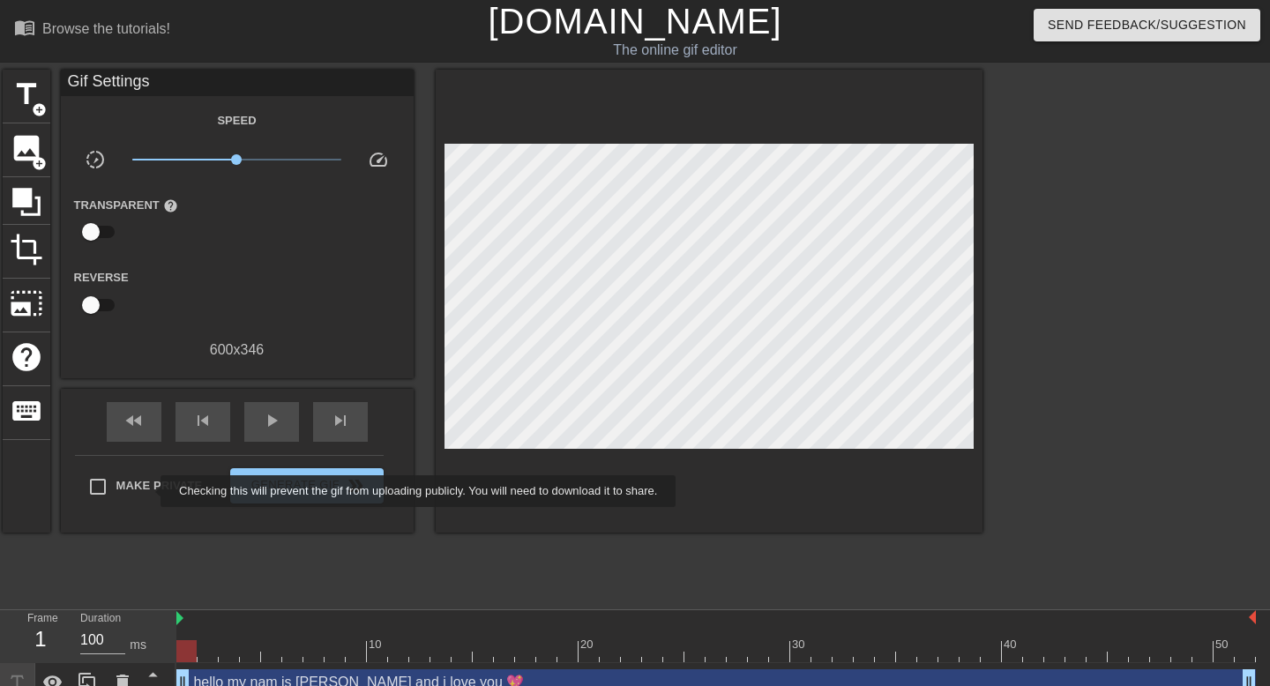
click at [149, 491] on span "Make Private" at bounding box center [159, 486] width 86 height 18
click at [116, 491] on input "Make Private" at bounding box center [97, 486] width 37 height 37
checkbox input "true"
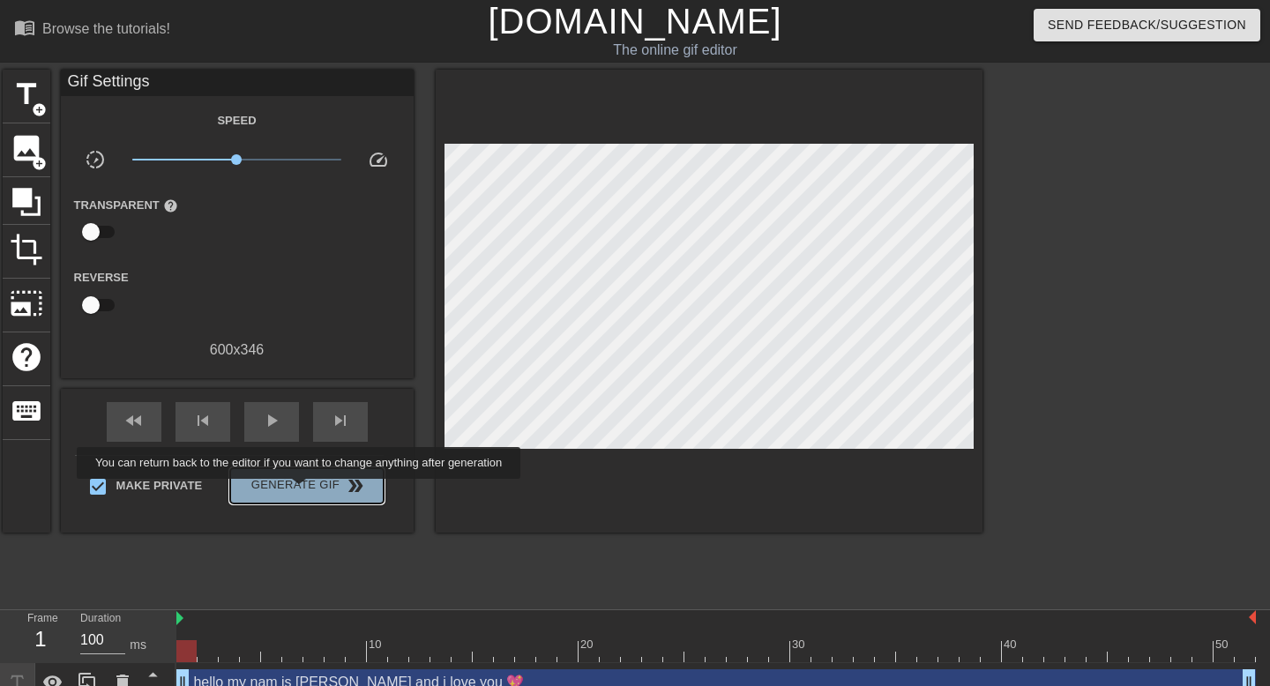
click at [310, 491] on span "Generate Gif double_arrow" at bounding box center [306, 485] width 138 height 21
